Goal: Information Seeking & Learning: Learn about a topic

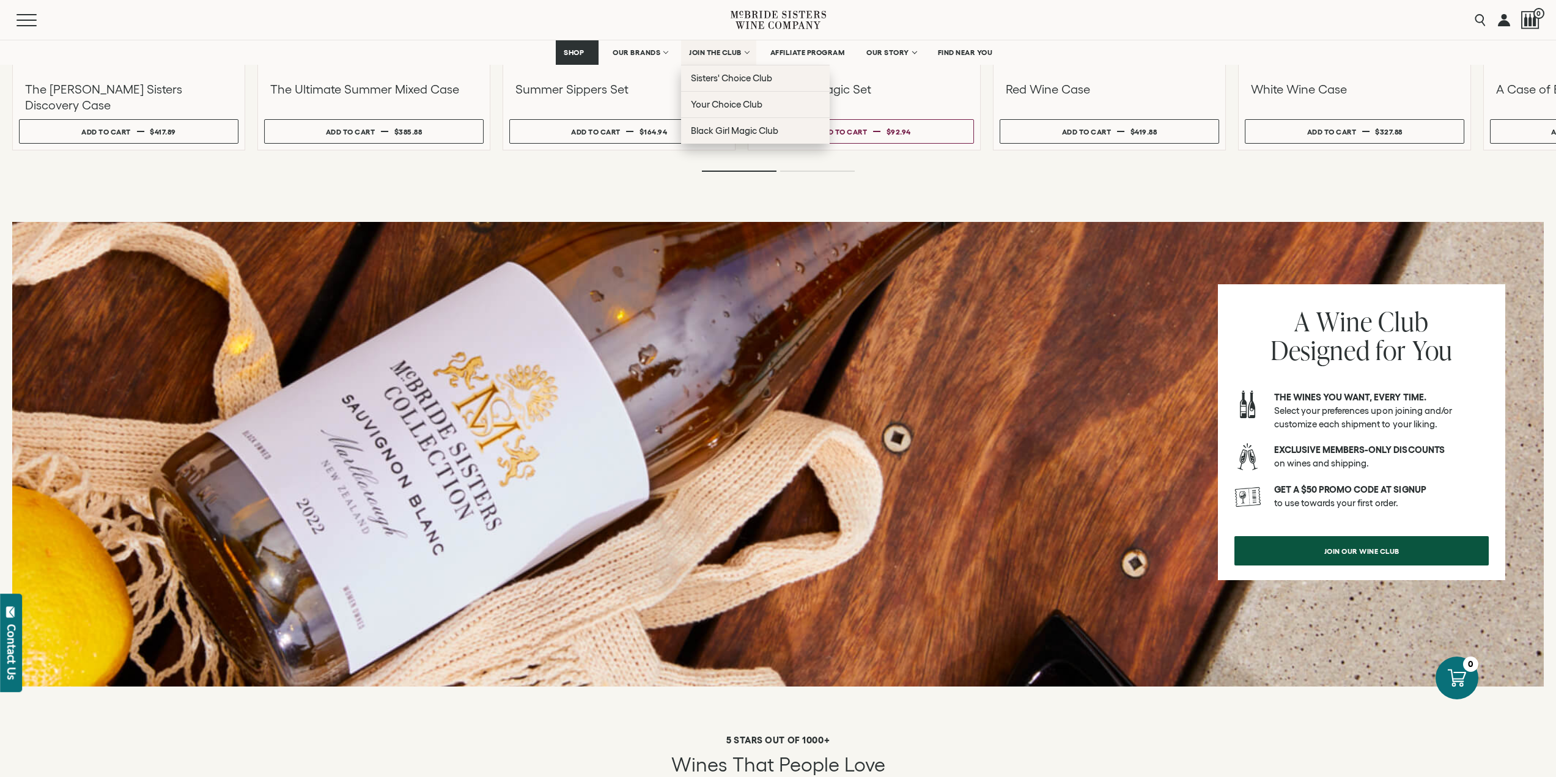
scroll to position [1284, 0]
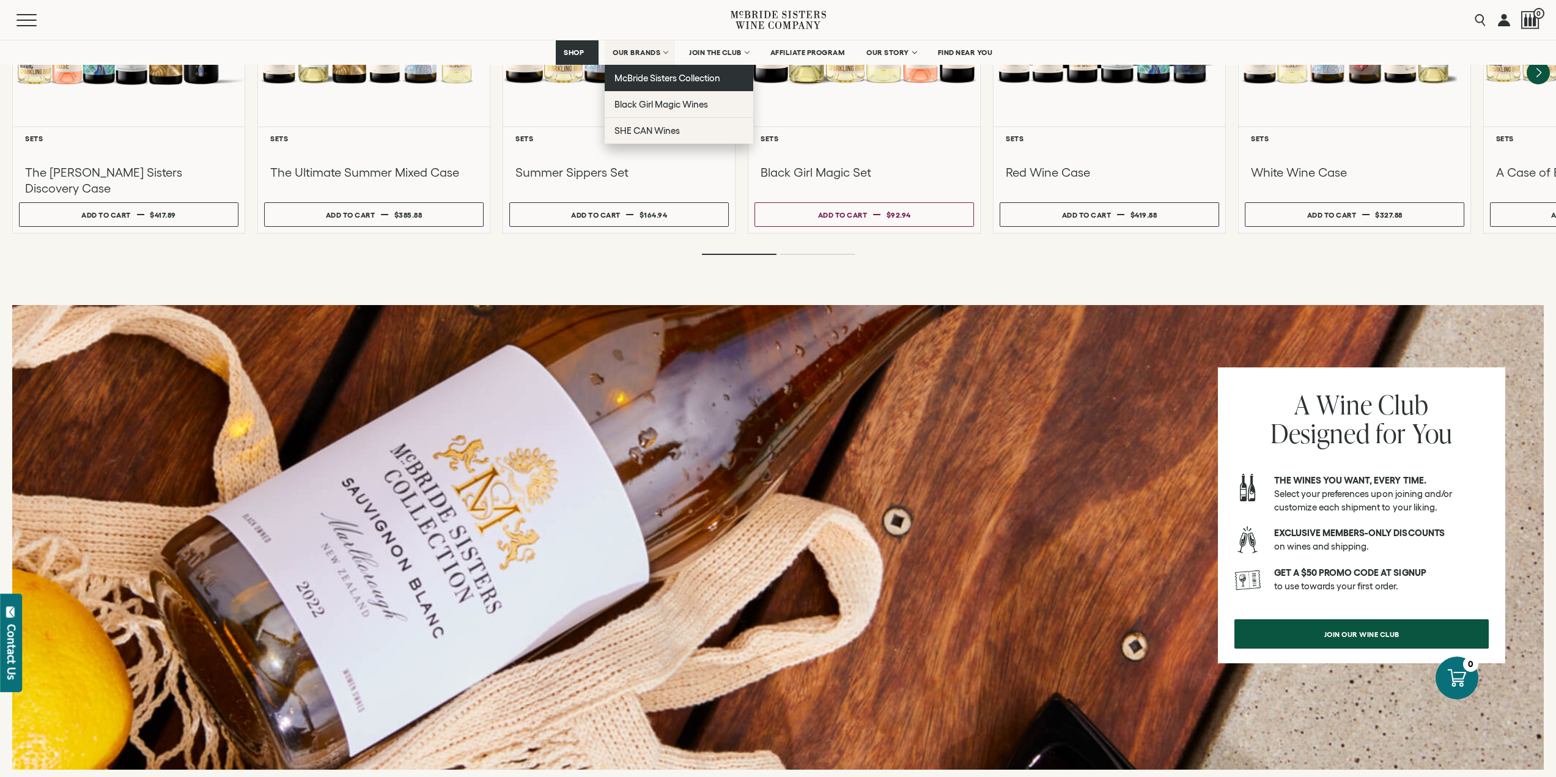
click at [648, 87] on link "McBride Sisters Collection" at bounding box center [679, 78] width 149 height 26
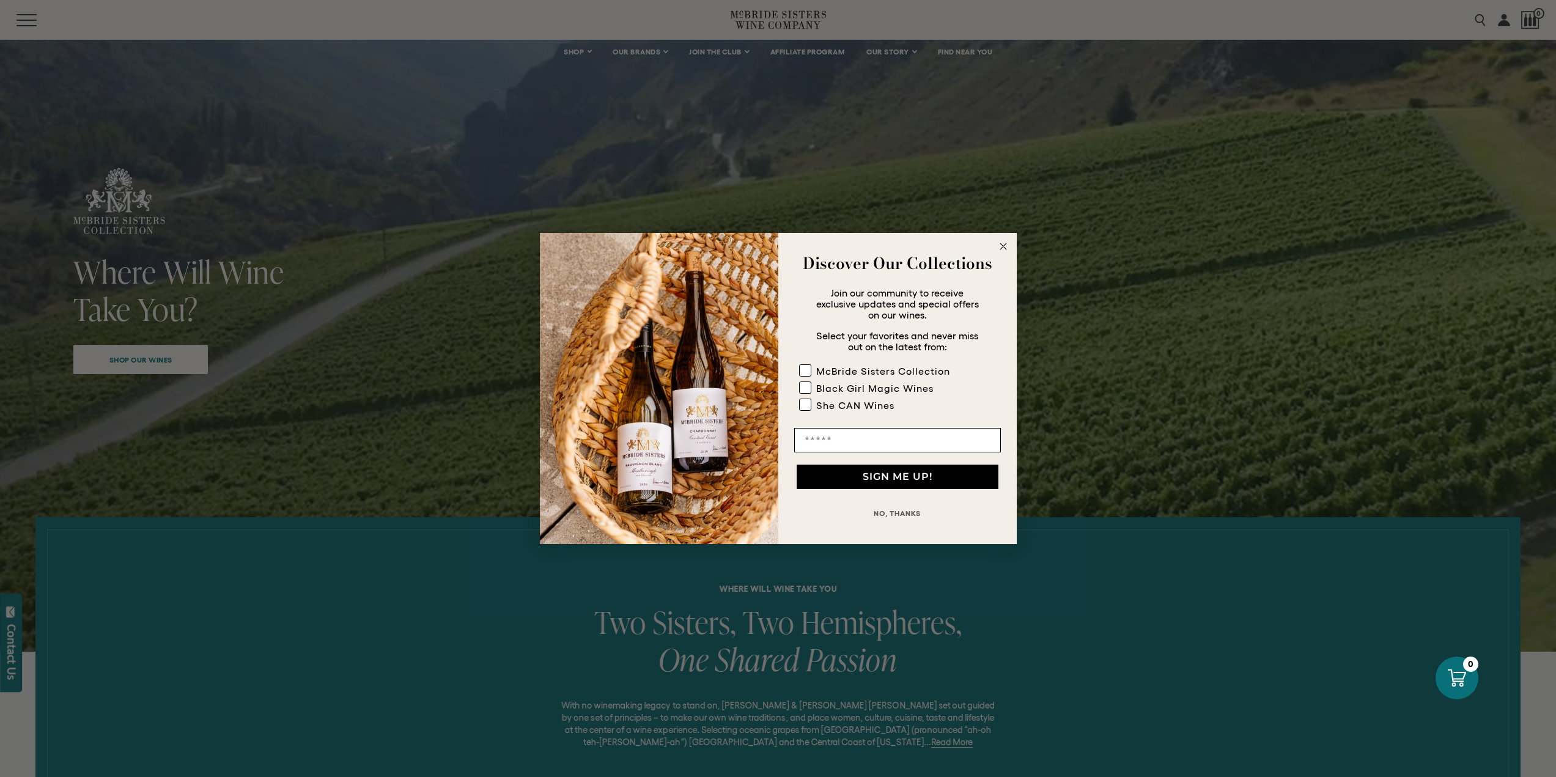
click at [1020, 243] on div "Close dialog Discover Our Collections Join our community to receive exclusive u…" at bounding box center [778, 388] width 1556 height 777
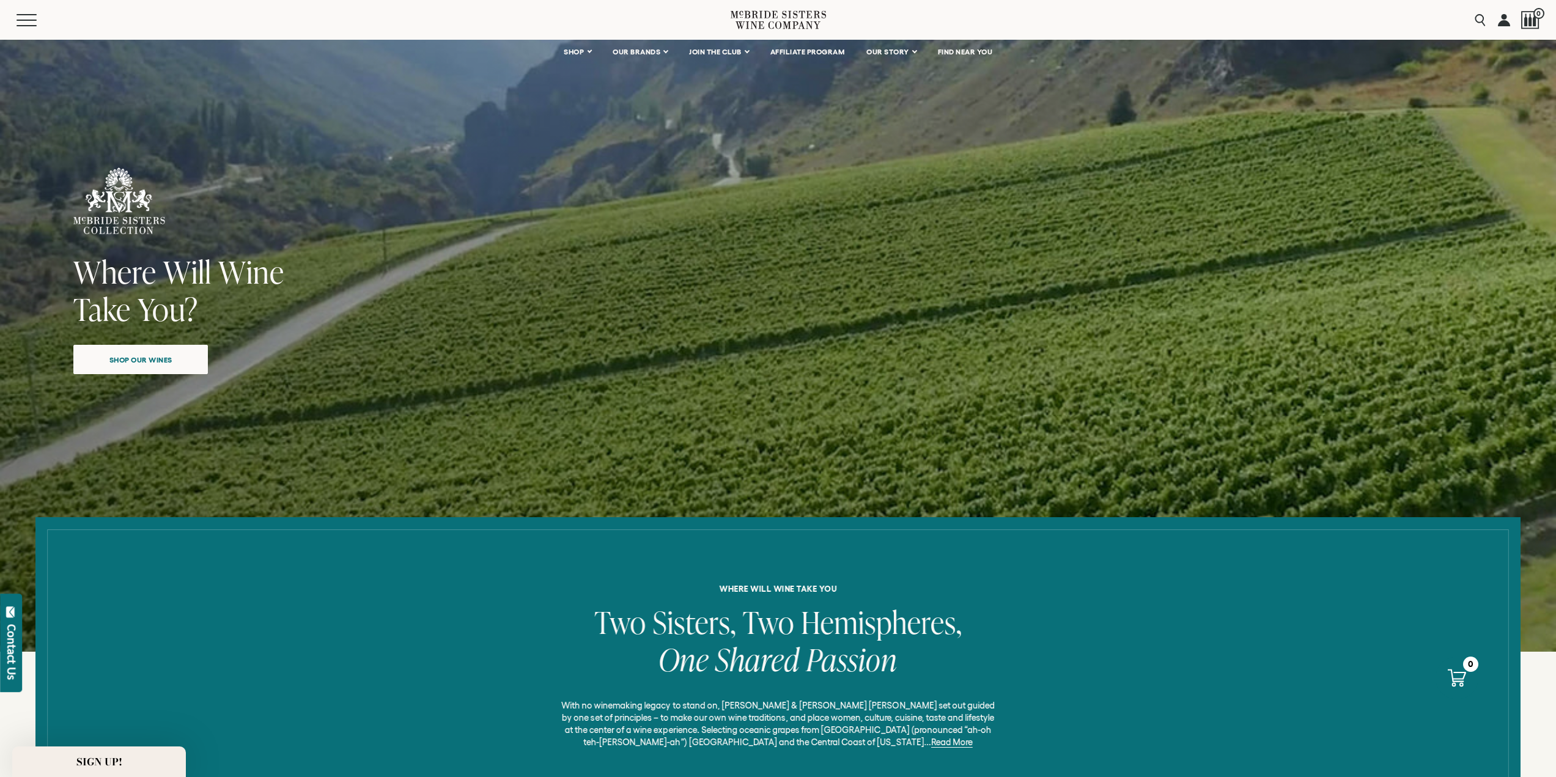
click at [1015, 245] on div "Close dialog Discover Our Collections Join our community to receive exclusive u…" at bounding box center [778, 388] width 477 height 311
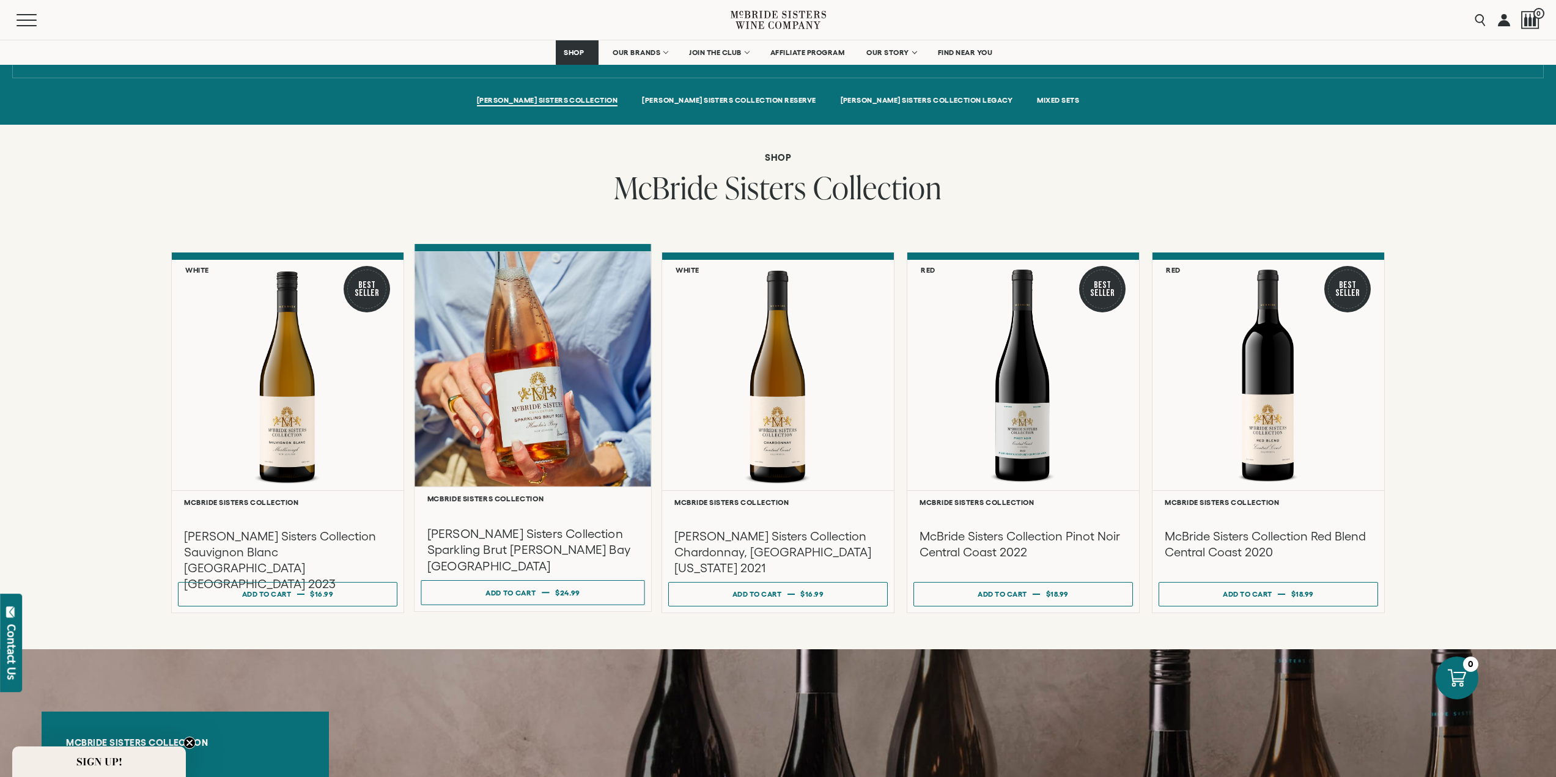
scroll to position [856, 0]
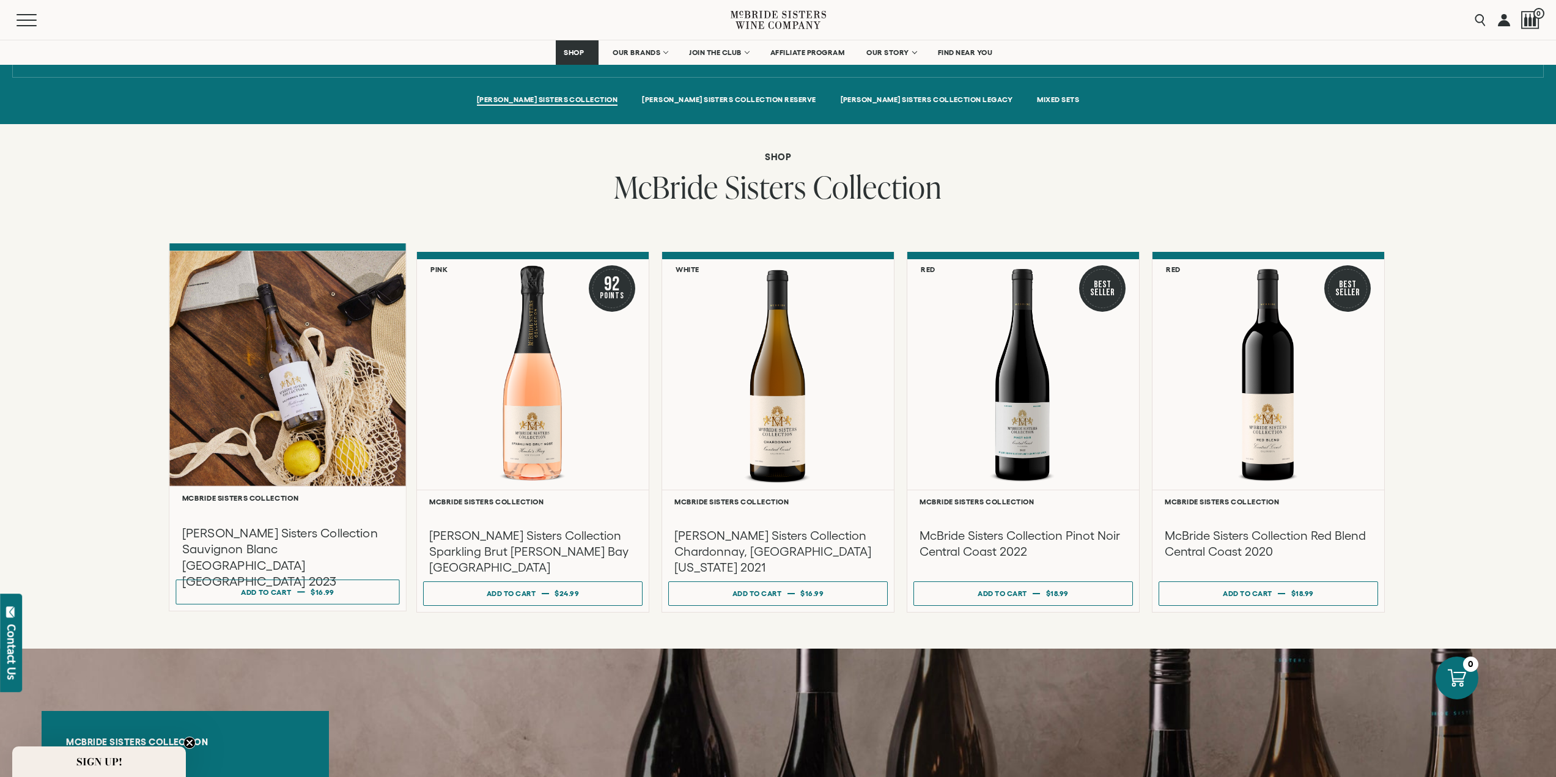
click at [295, 415] on div at bounding box center [287, 368] width 237 height 235
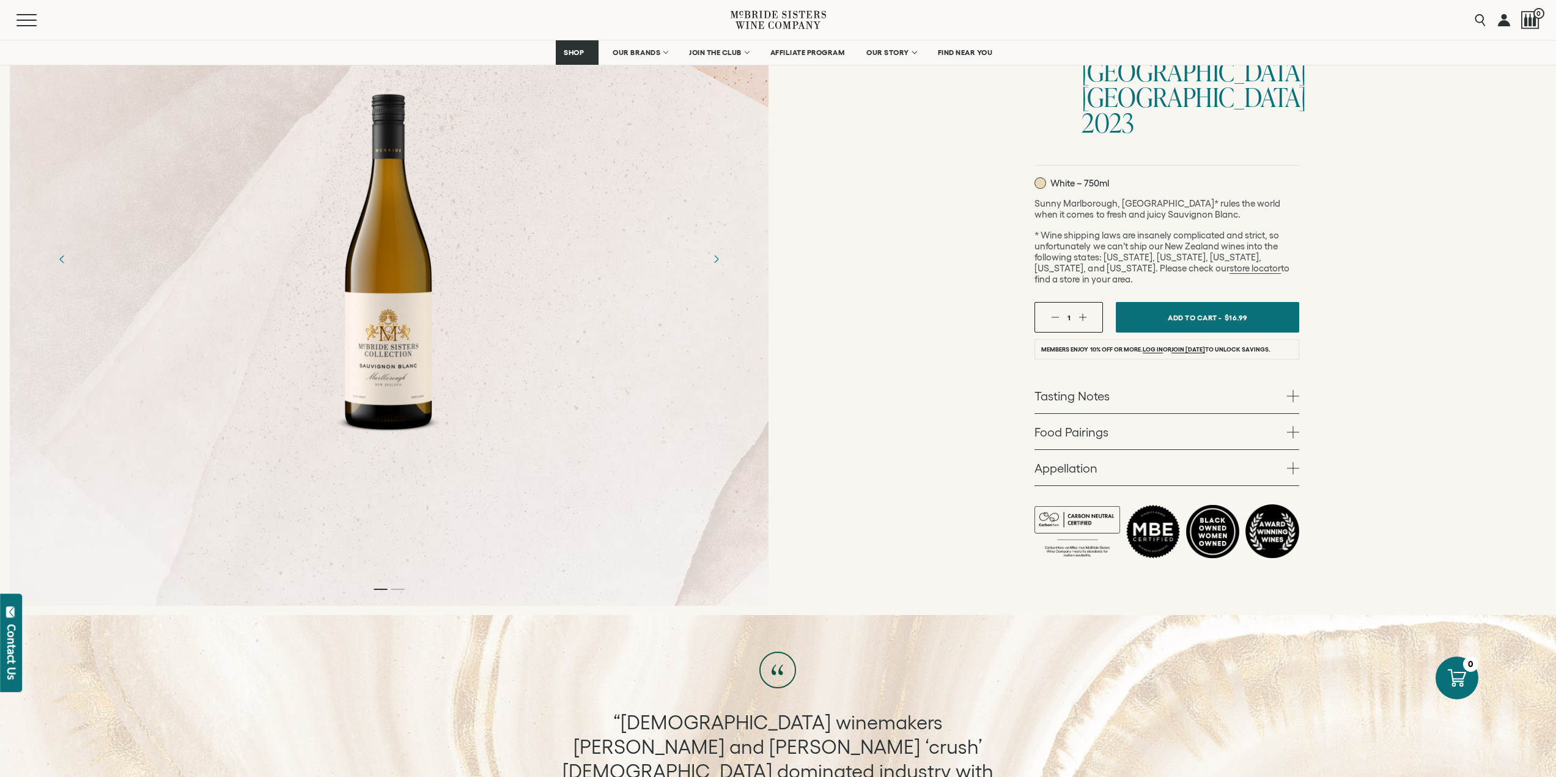
scroll to position [183, 0]
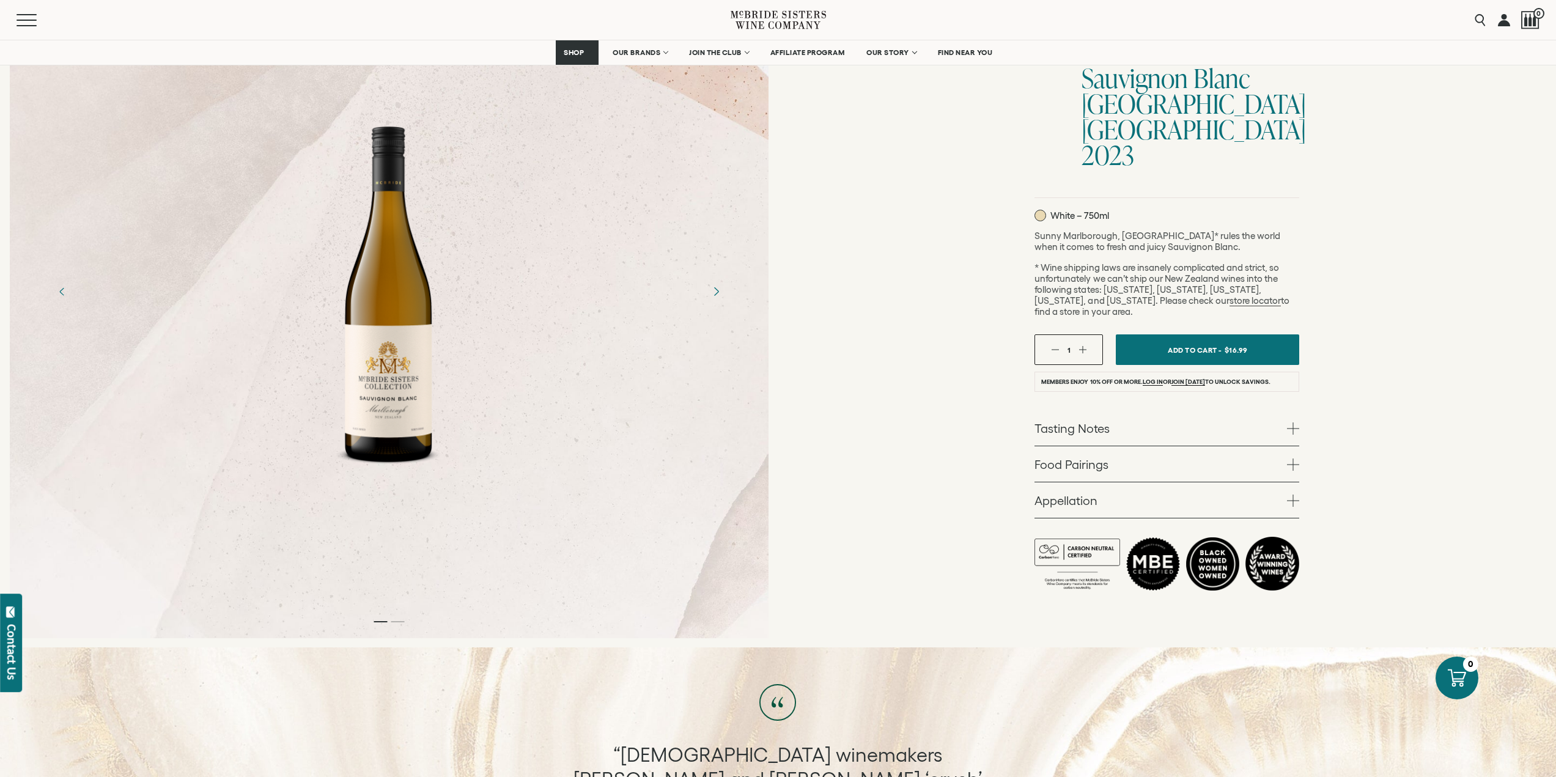
click at [715, 297] on icon "Next" at bounding box center [715, 291] width 21 height 21
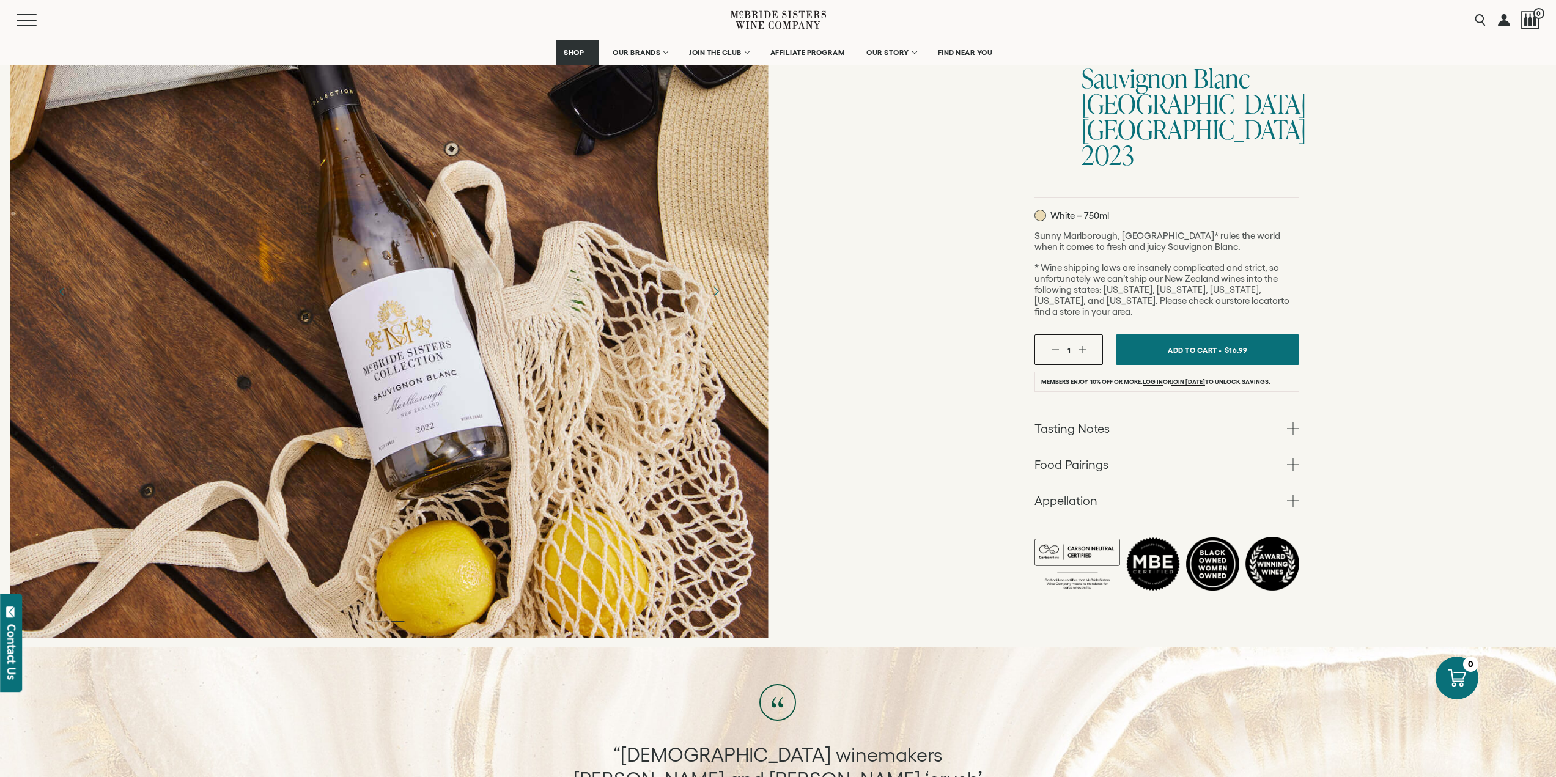
click at [714, 292] on icon "Next" at bounding box center [715, 291] width 21 height 21
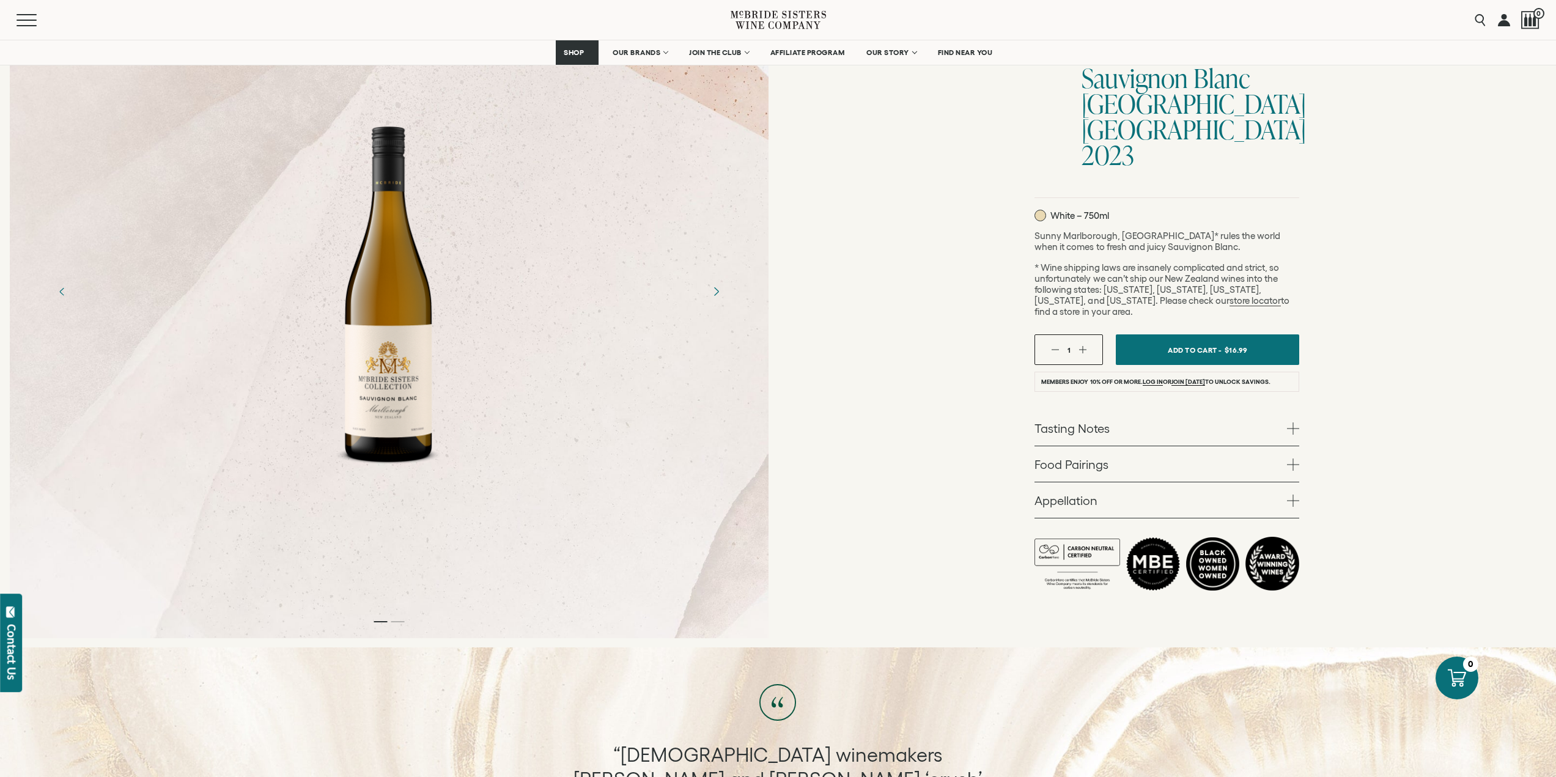
click at [712, 291] on icon "Next" at bounding box center [715, 291] width 21 height 21
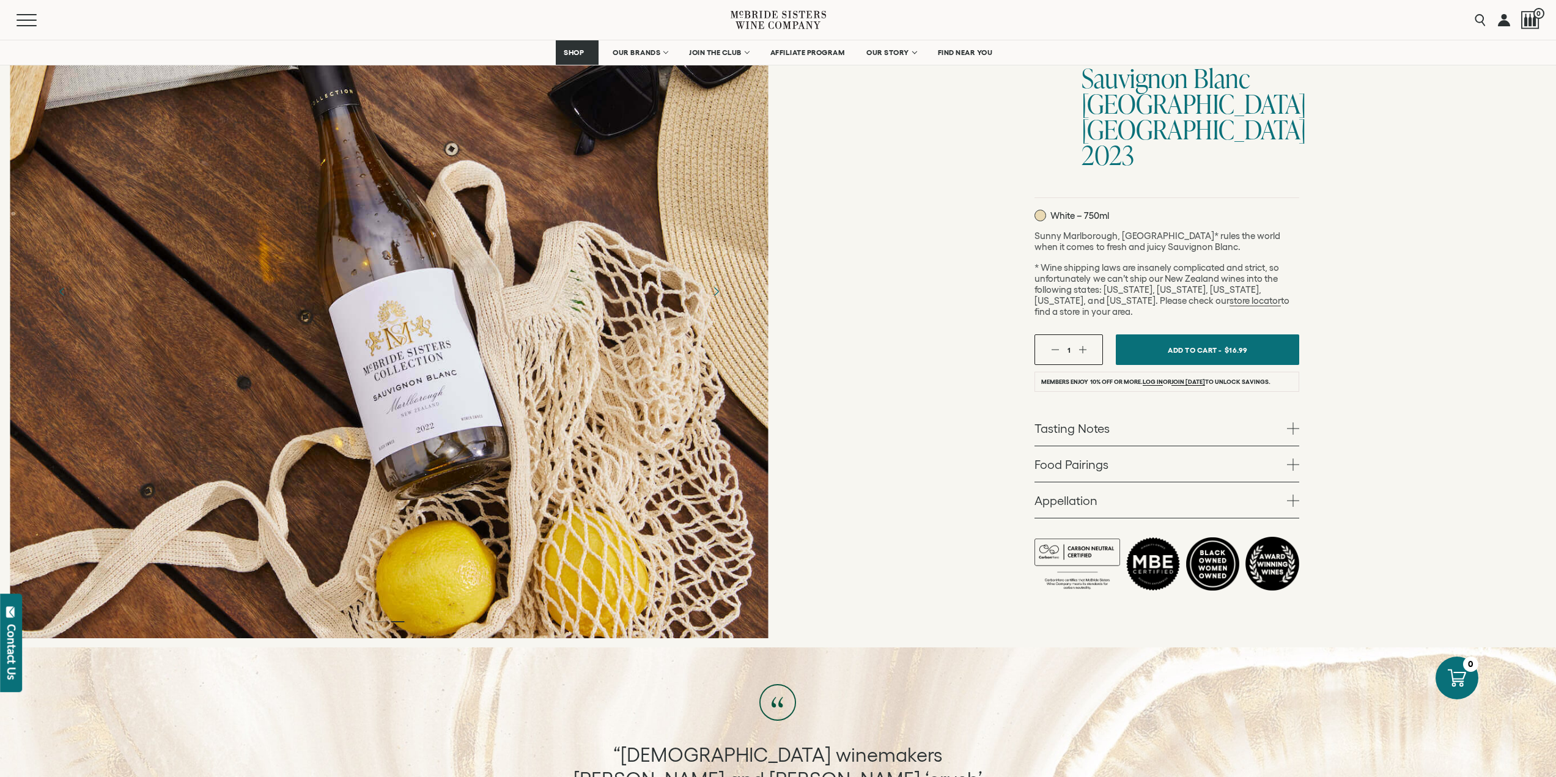
click at [714, 304] on button "Next" at bounding box center [715, 291] width 35 height 35
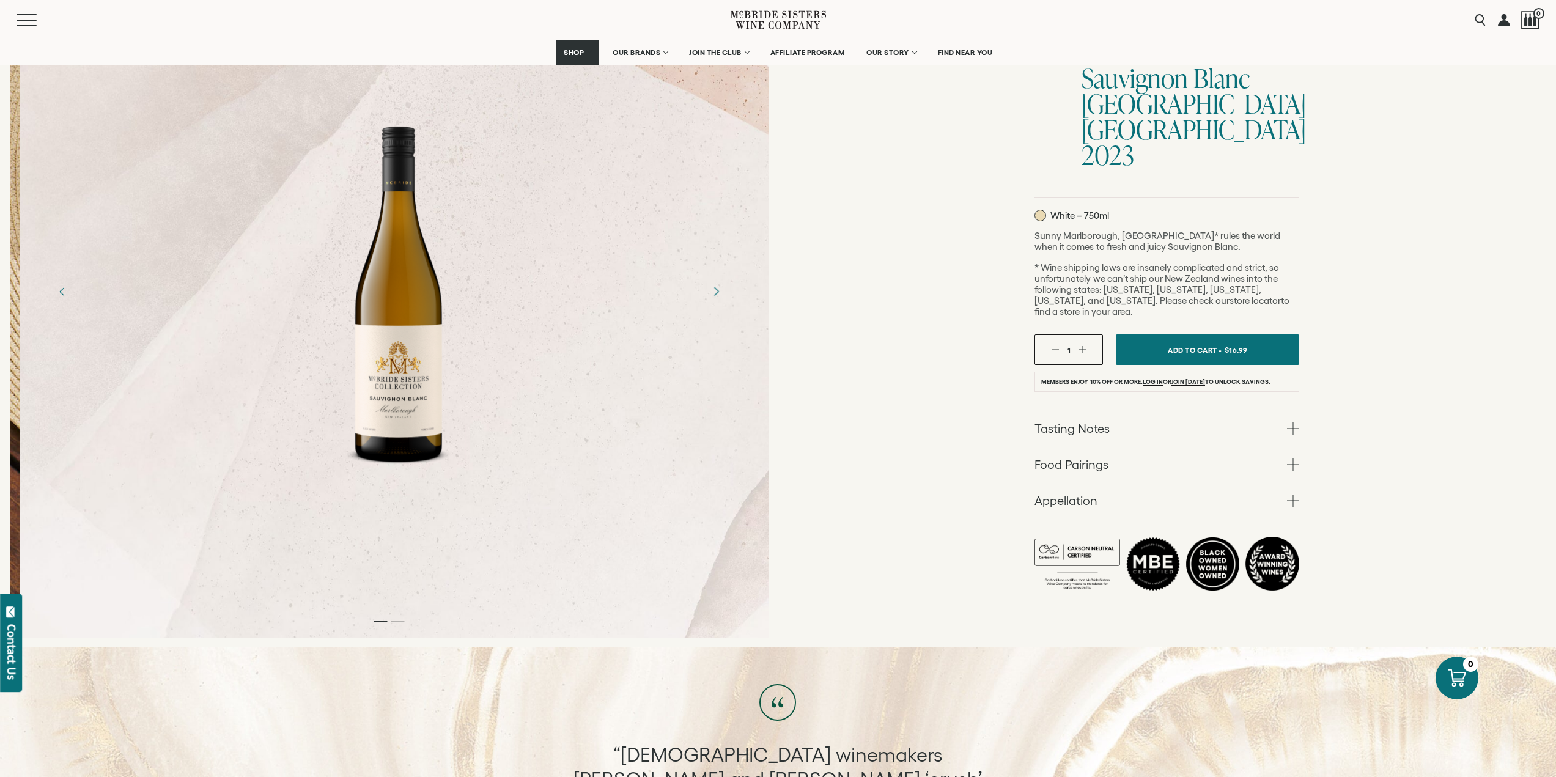
click at [714, 299] on icon "Next" at bounding box center [715, 291] width 21 height 21
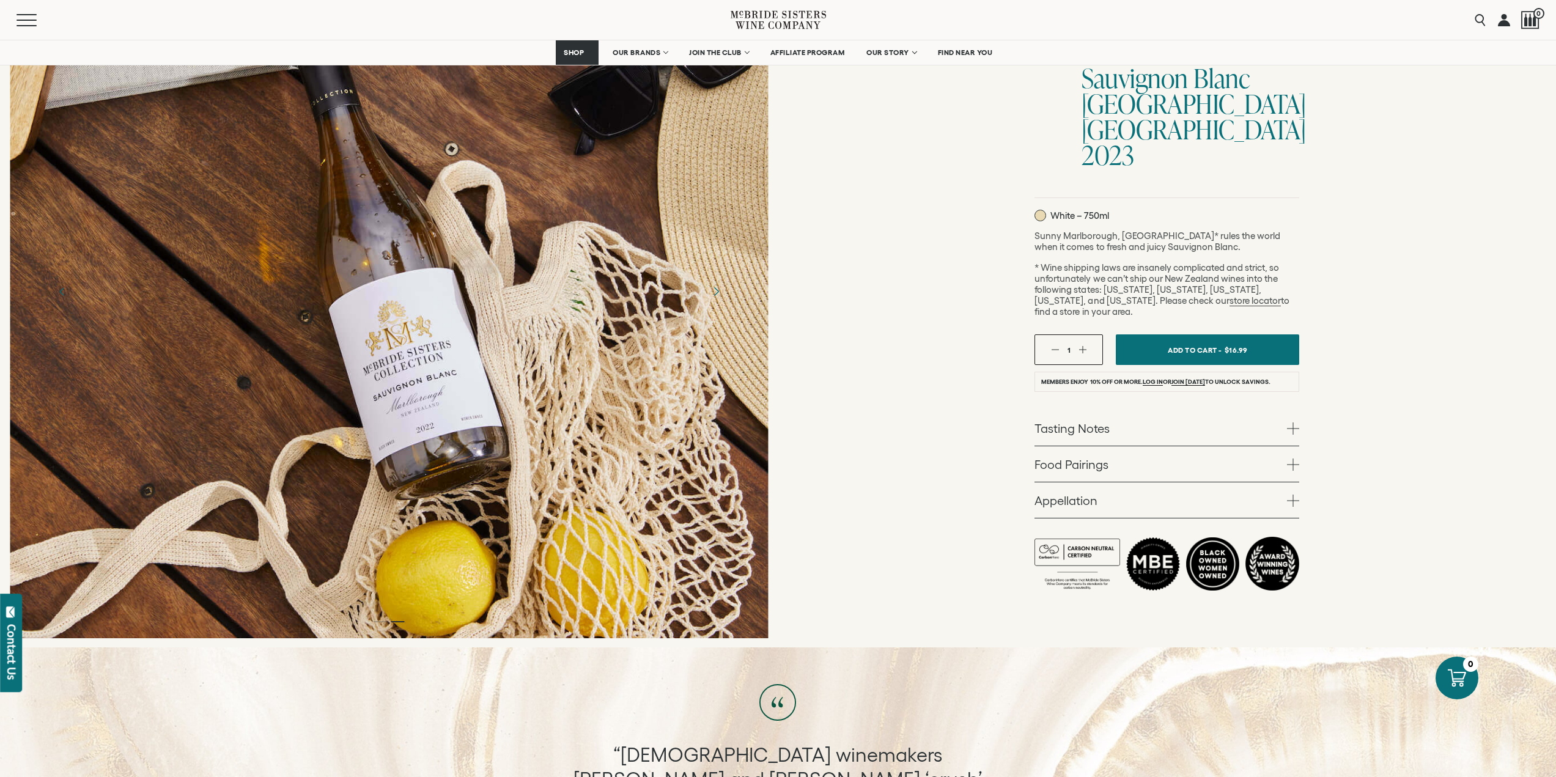
click at [714, 299] on icon "Next" at bounding box center [715, 291] width 21 height 21
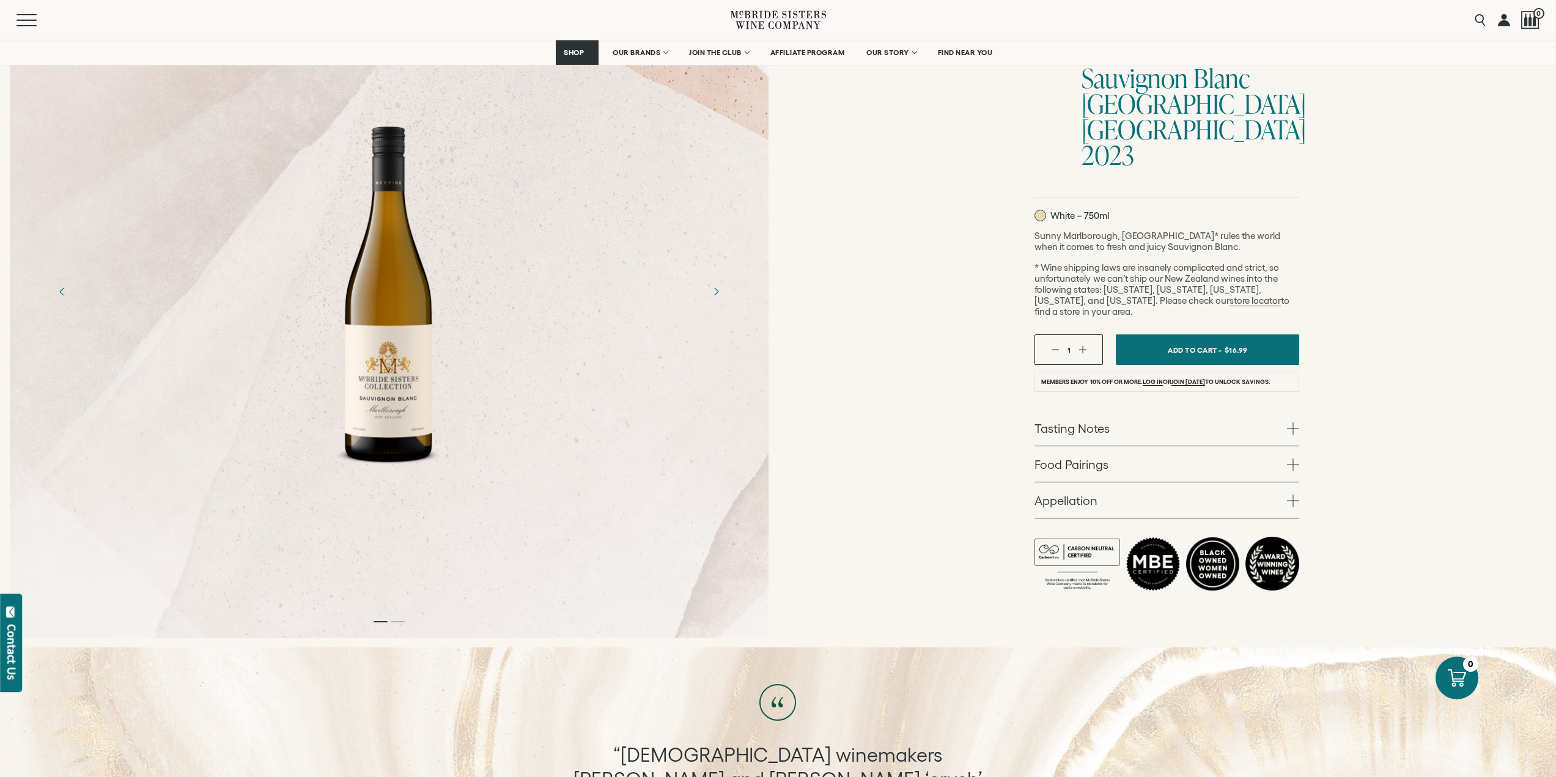
click at [1105, 396] on form "McBride Sisters Collection McBride Sisters Collection Sauvignon Blanc Marlborou…" at bounding box center [1167, 291] width 265 height 599
click at [1106, 418] on link "Tasting Notes" at bounding box center [1167, 427] width 265 height 35
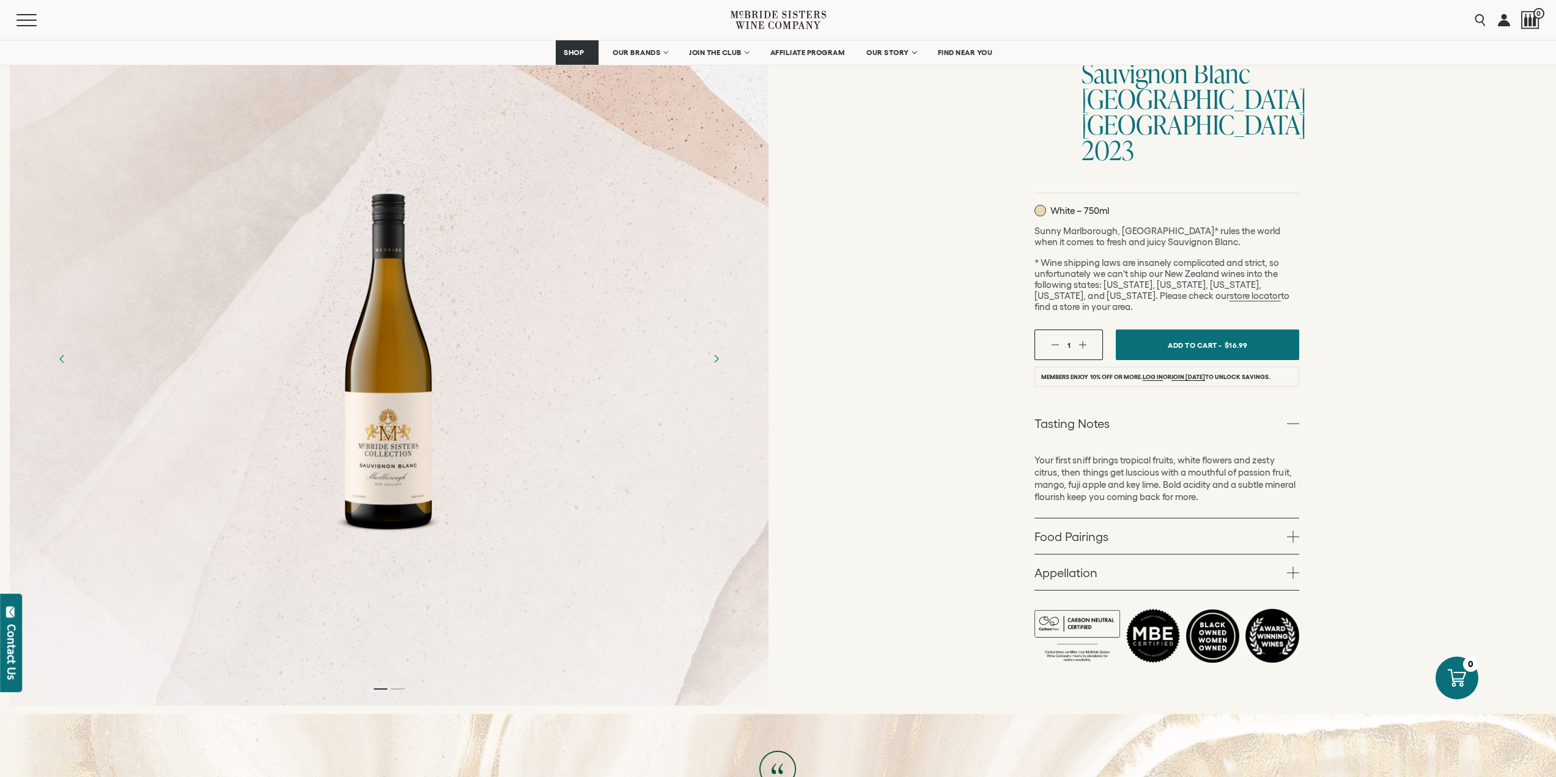
click at [1114, 405] on link "Tasting Notes" at bounding box center [1167, 422] width 265 height 35
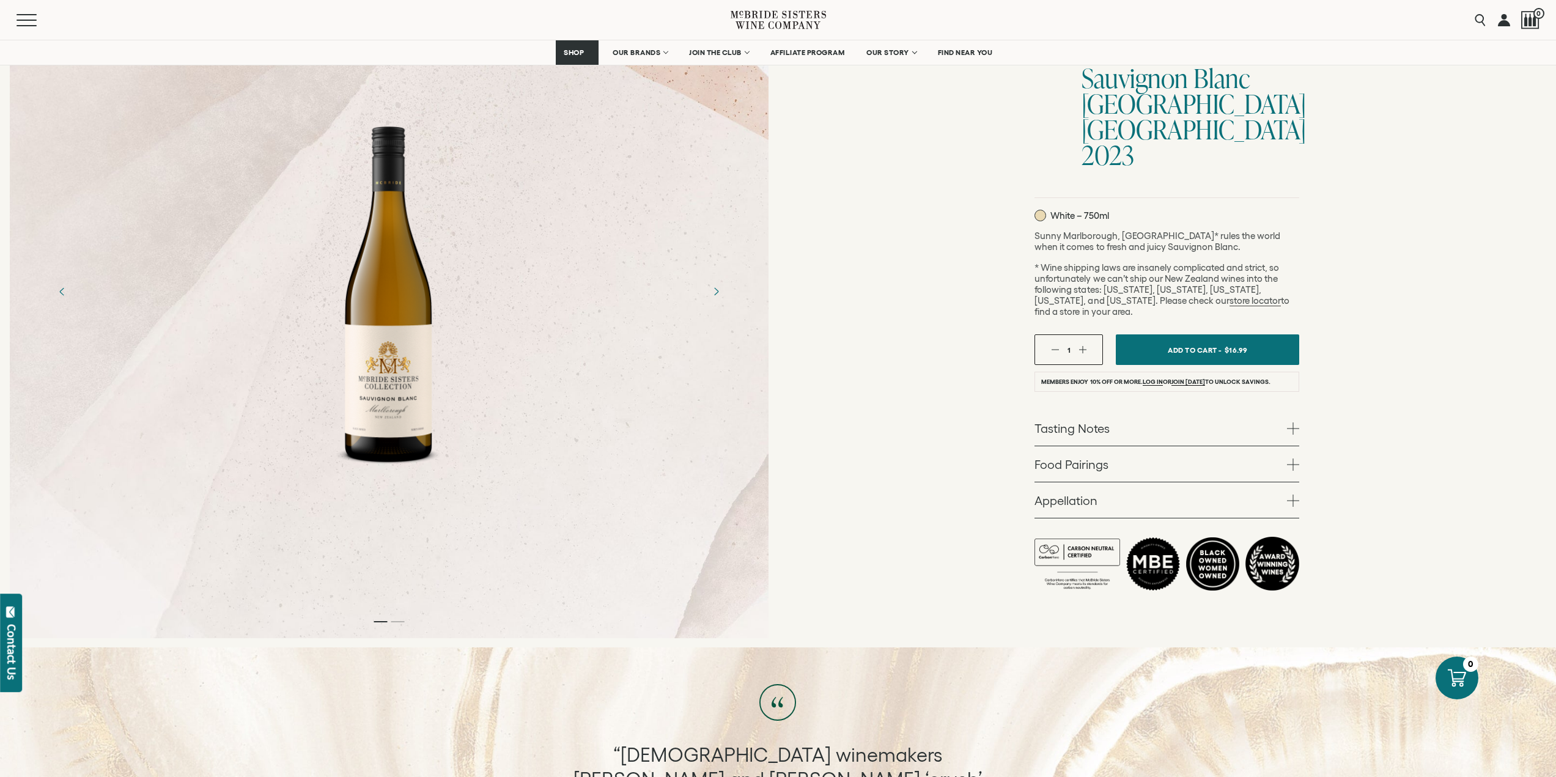
click at [1113, 451] on link "Food Pairings" at bounding box center [1167, 463] width 265 height 35
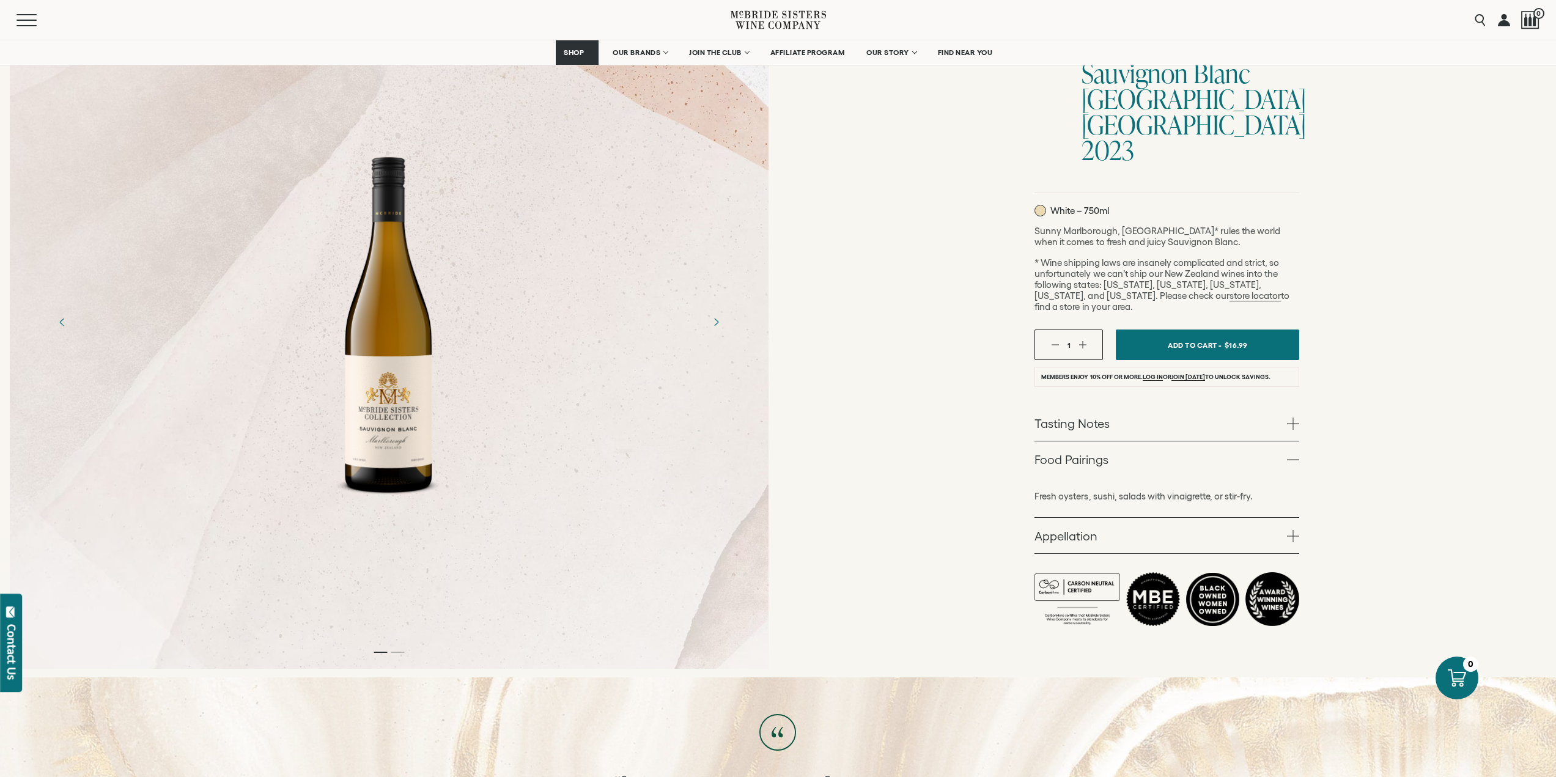
click at [1104, 442] on link "Food Pairings" at bounding box center [1167, 459] width 265 height 35
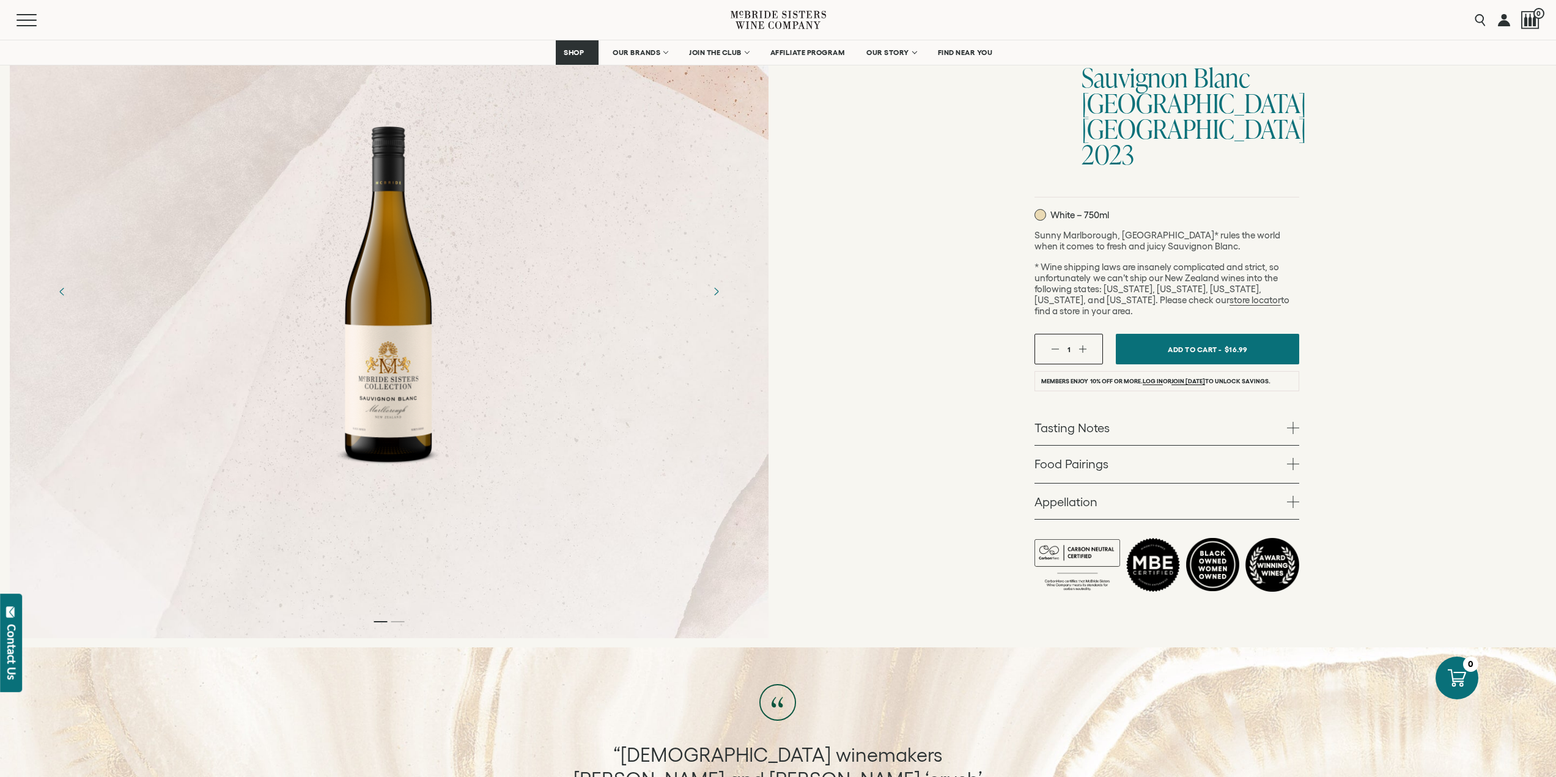
click at [1078, 484] on link "Appellation" at bounding box center [1167, 501] width 265 height 35
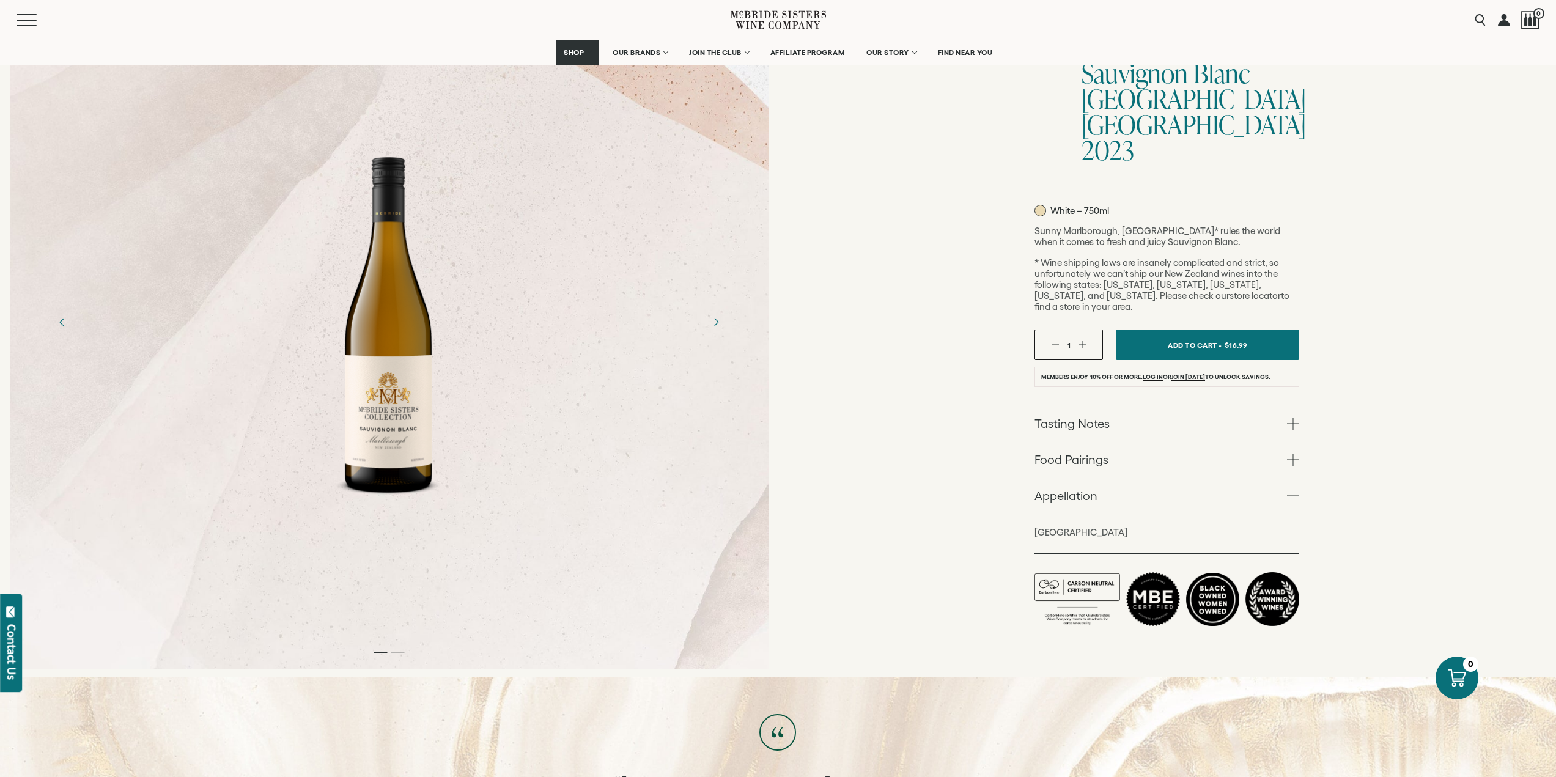
click at [1070, 478] on link "Appellation" at bounding box center [1167, 495] width 265 height 35
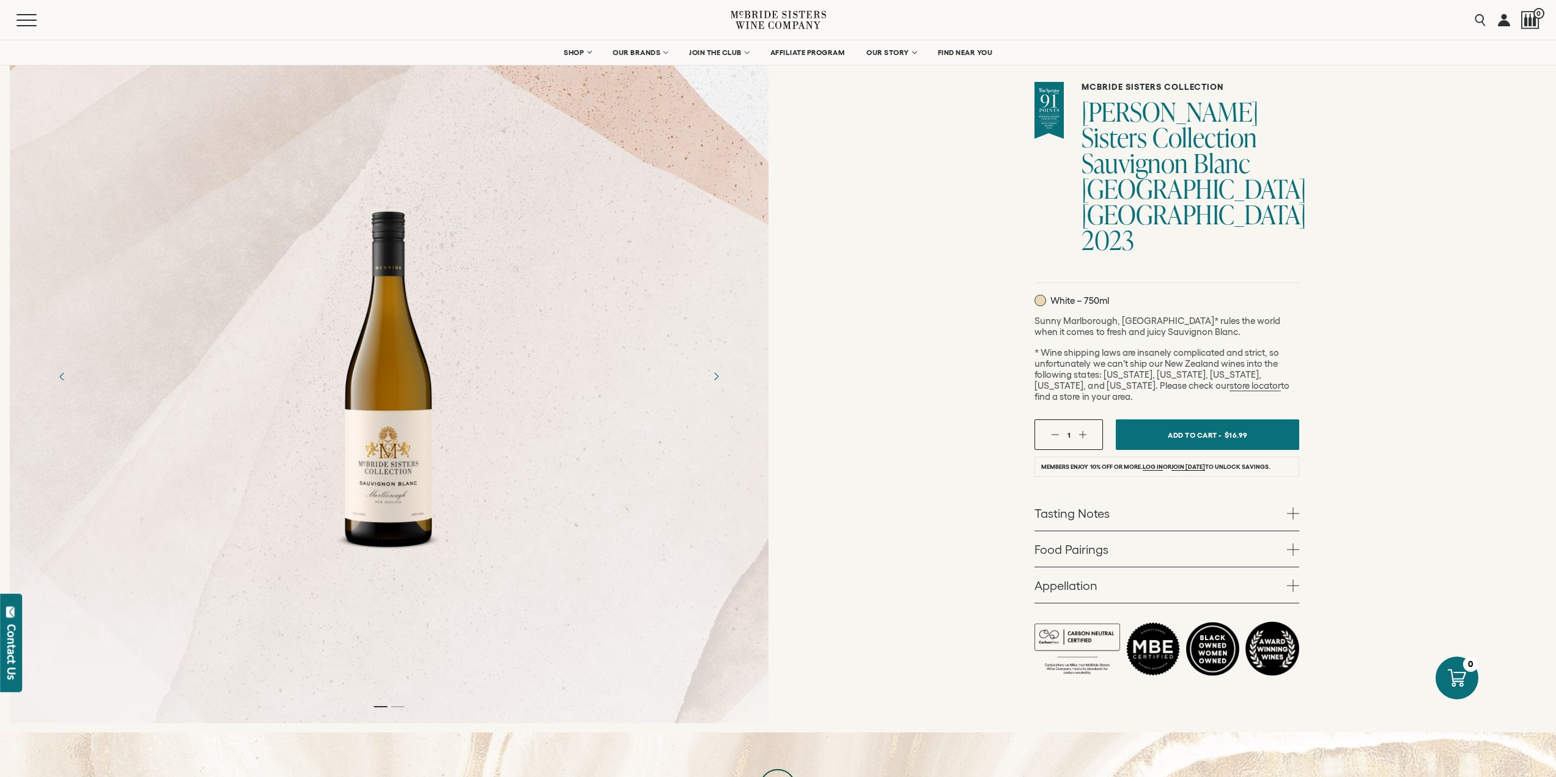
scroll to position [0, 0]
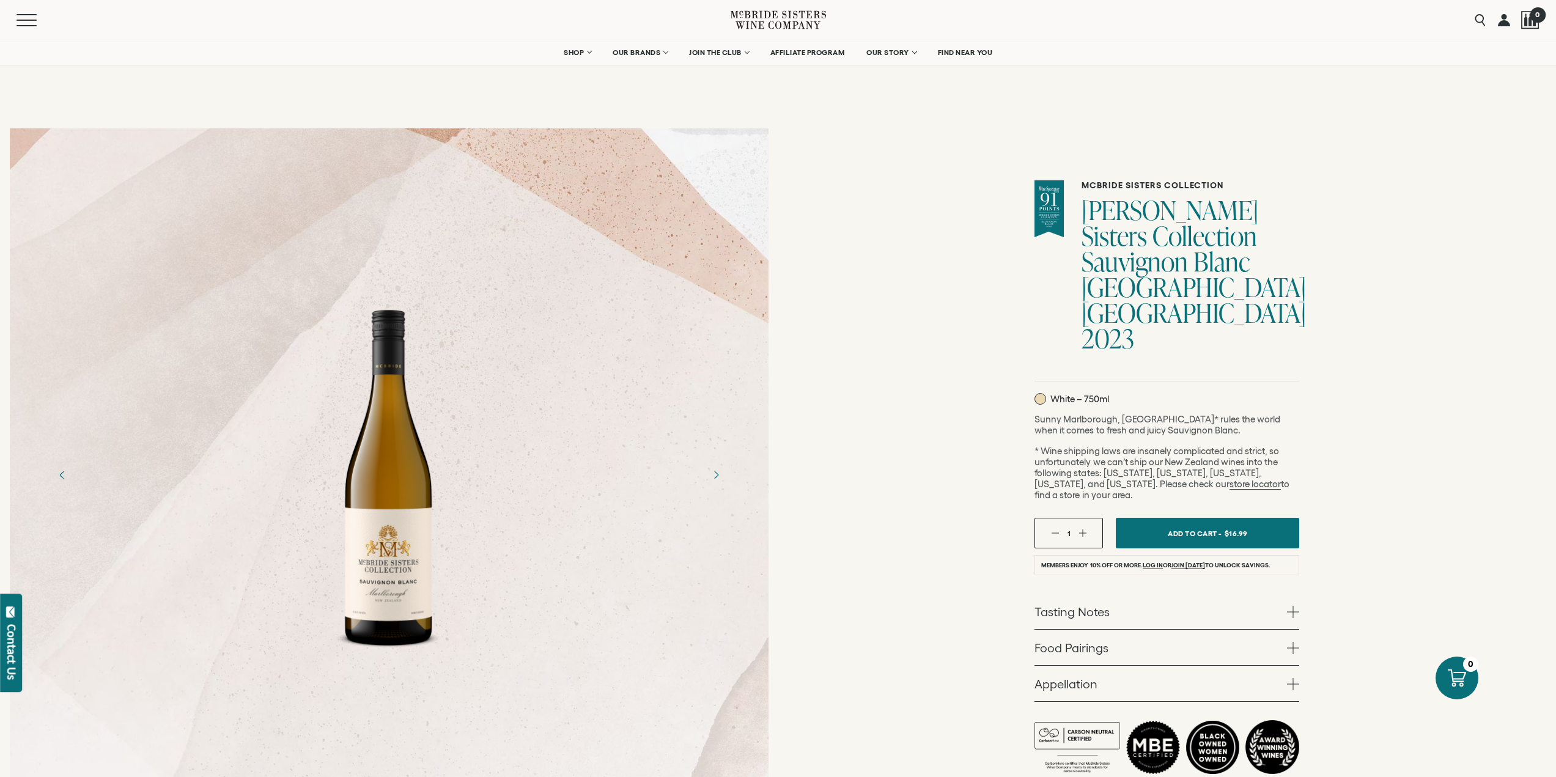
click at [1530, 24] on div at bounding box center [1531, 20] width 18 height 18
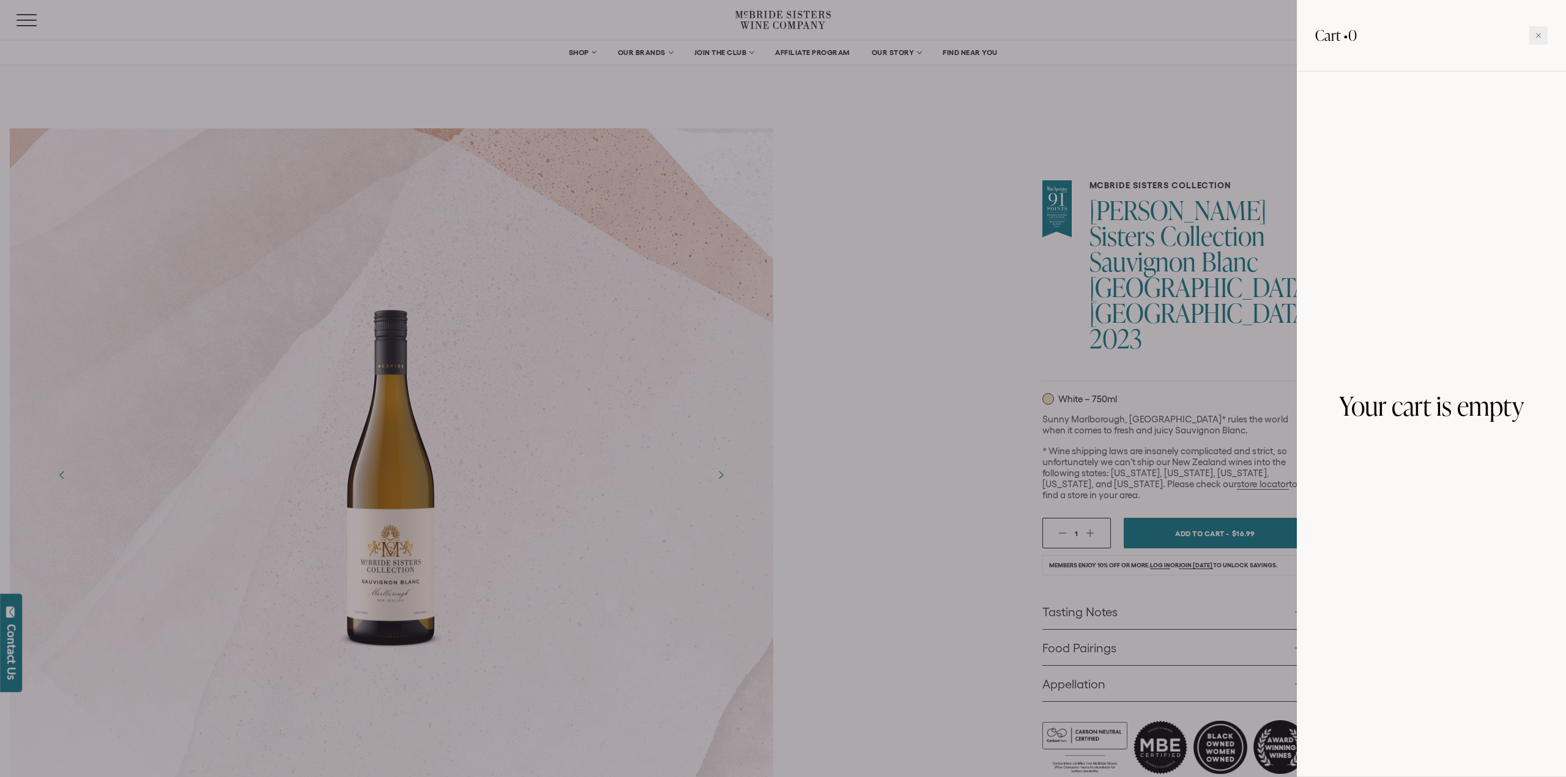
click at [1190, 141] on div at bounding box center [783, 388] width 1566 height 777
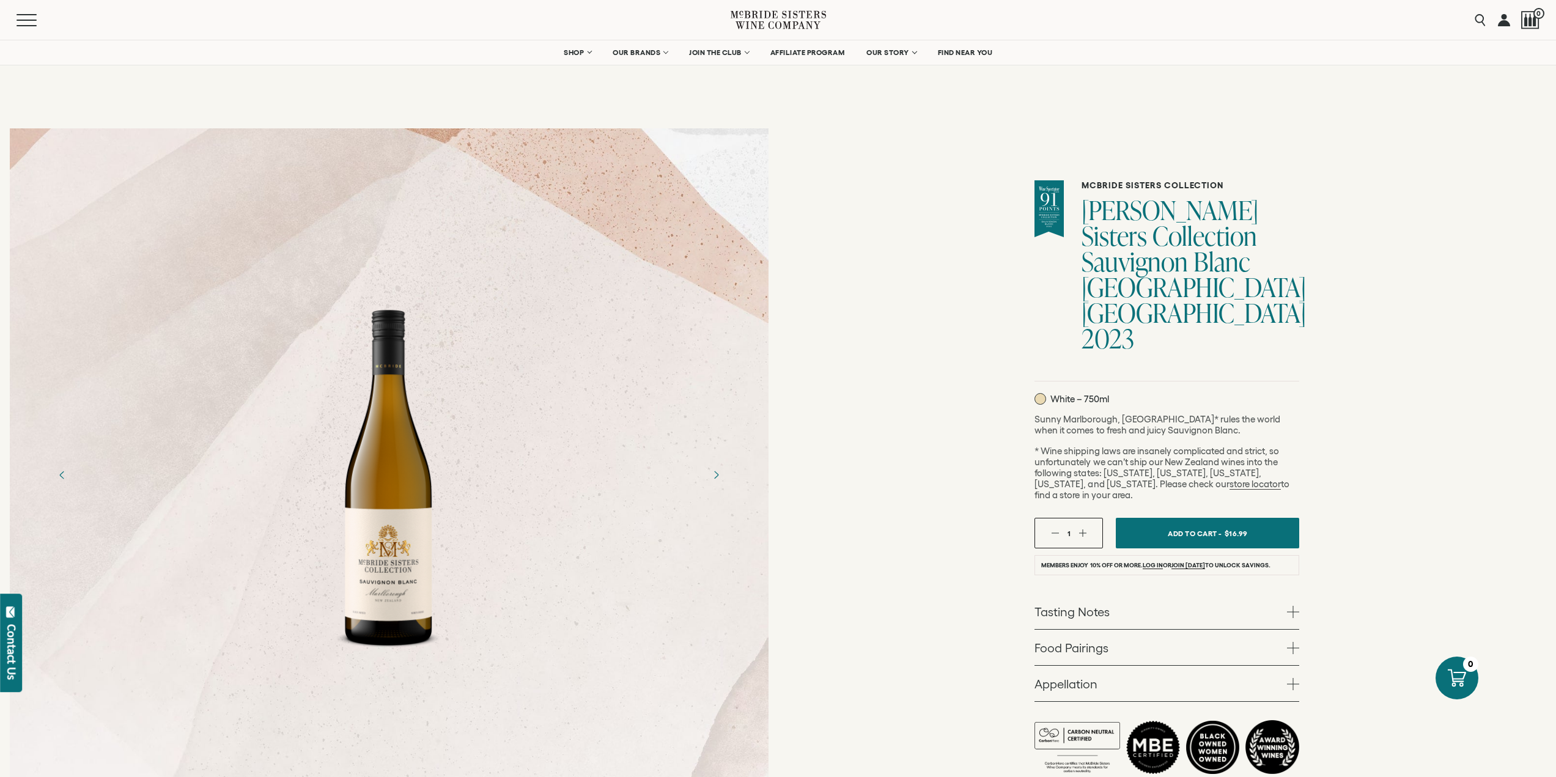
click at [1545, 23] on div "Menu Search 0" at bounding box center [778, 20] width 1556 height 40
click at [1531, 21] on div at bounding box center [1531, 20] width 18 height 18
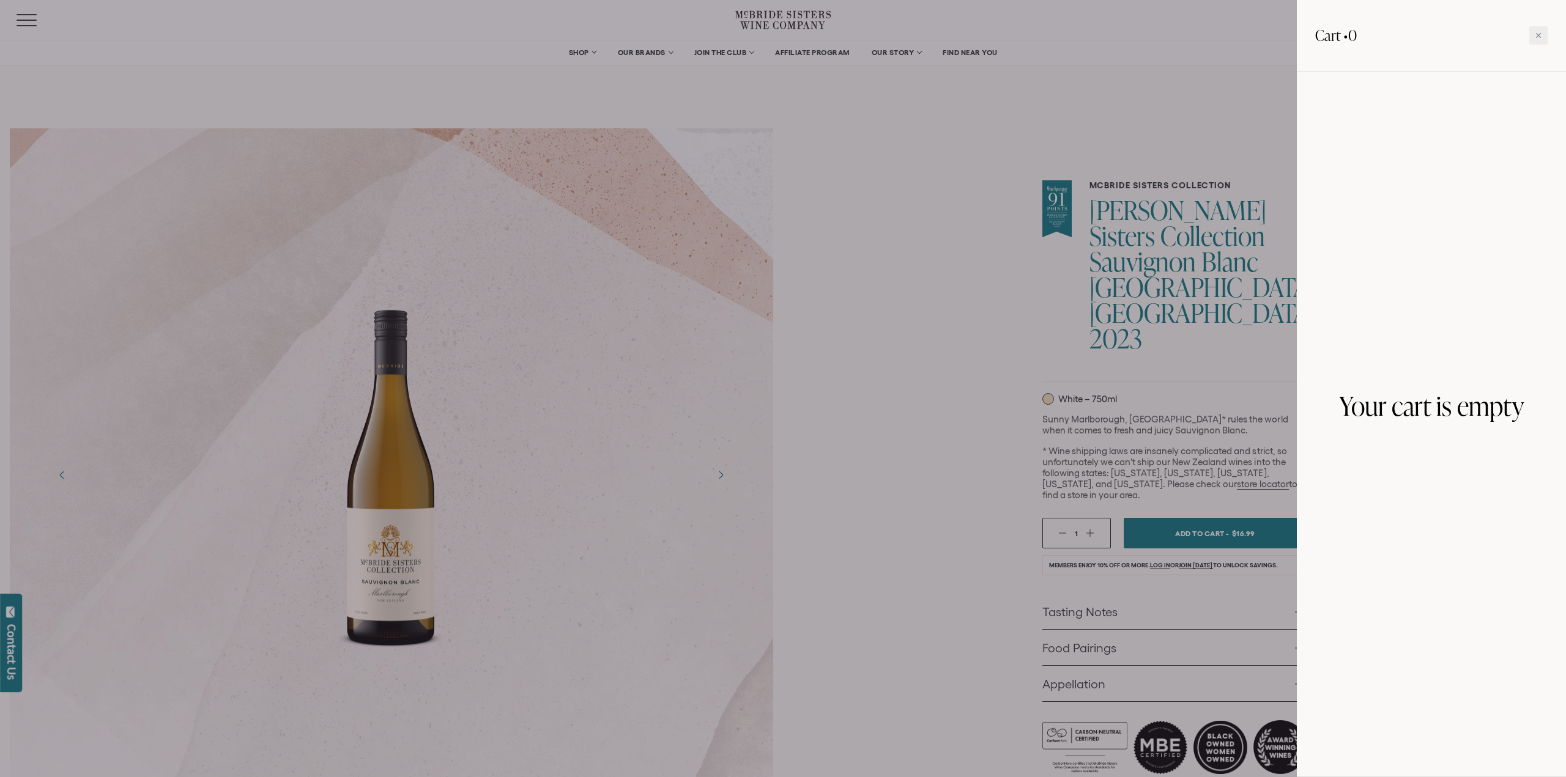
click at [1095, 111] on div at bounding box center [783, 388] width 1566 height 777
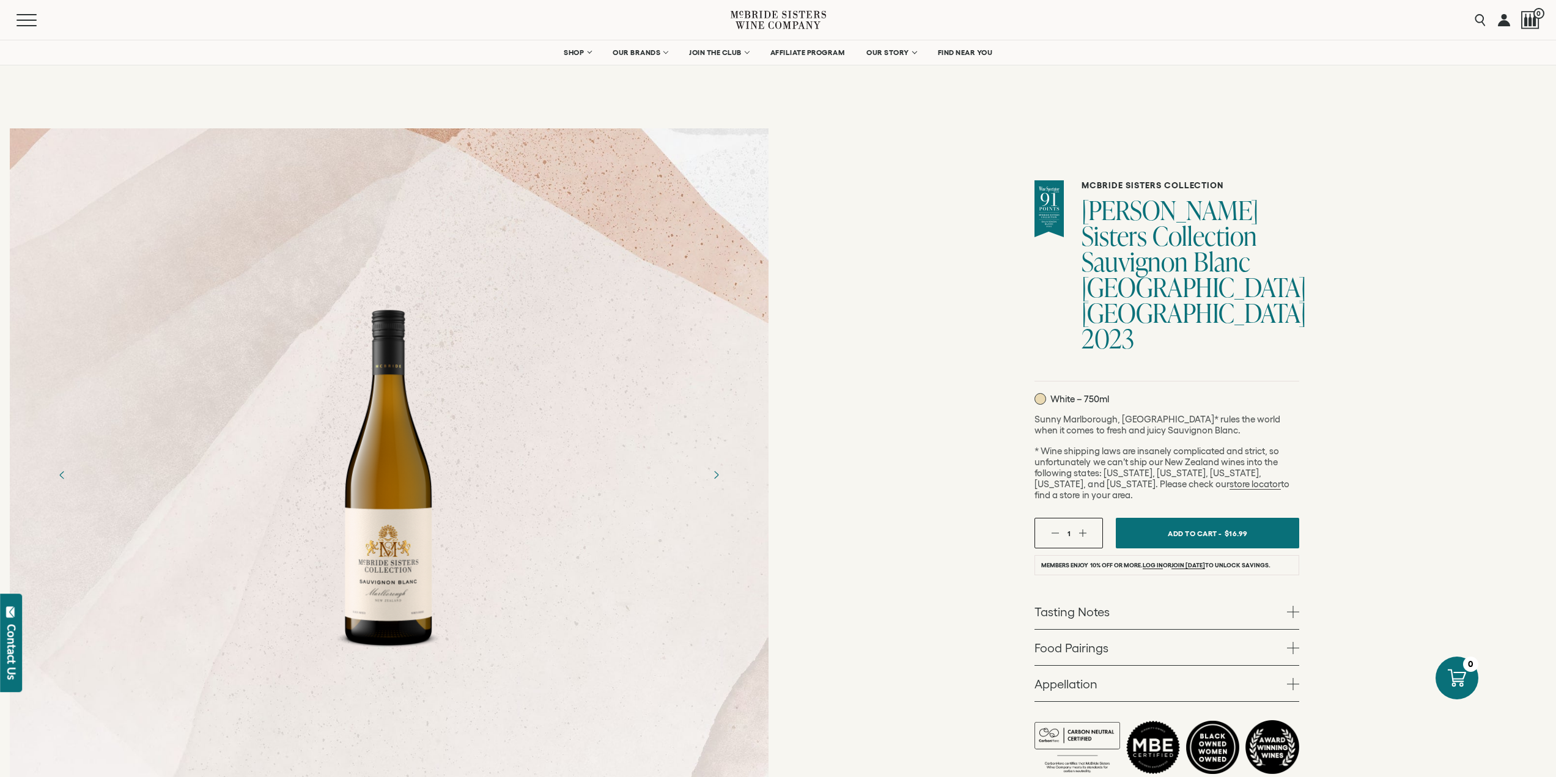
click at [807, 7] on icon at bounding box center [778, 19] width 95 height 35
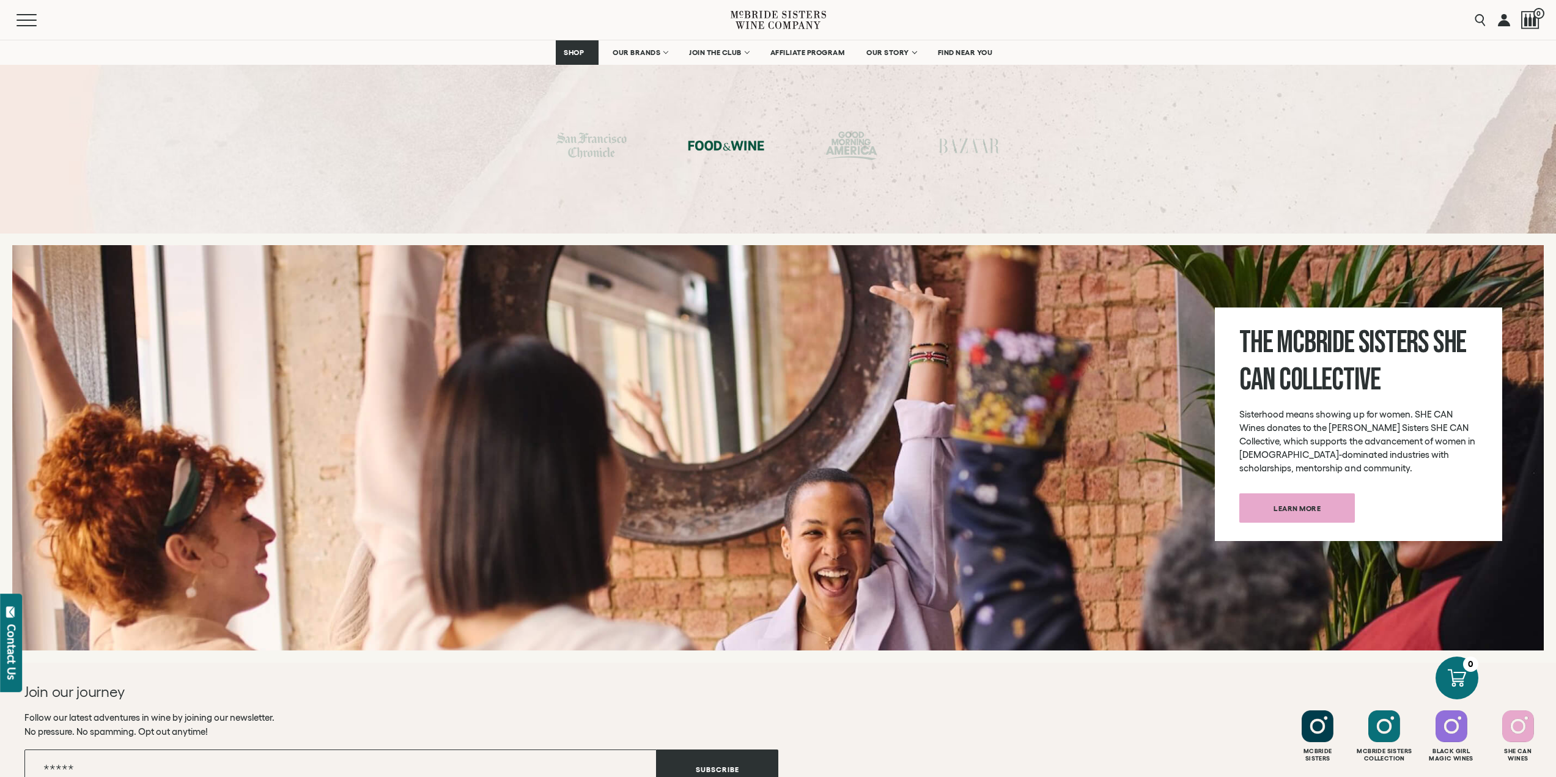
scroll to position [4628, 0]
